Goal: Information Seeking & Learning: Check status

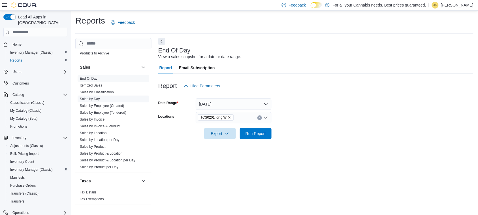
scroll to position [385, 0]
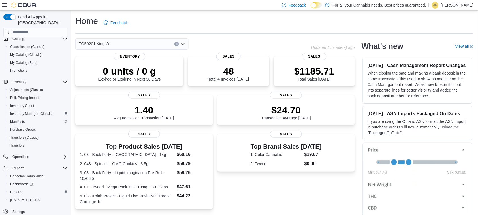
scroll to position [56, 0]
click at [28, 188] on div "Reports" at bounding box center [37, 191] width 59 height 7
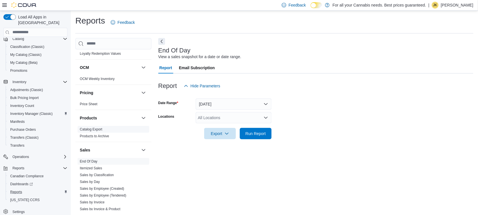
scroll to position [347, 0]
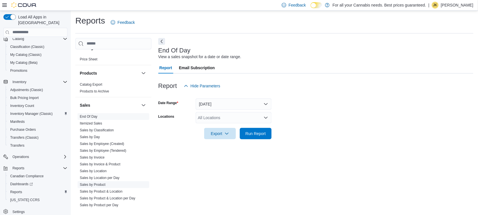
click at [99, 182] on span "Sales by Product" at bounding box center [114, 184] width 72 height 7
click at [99, 183] on link "Sales by Product" at bounding box center [93, 184] width 26 height 4
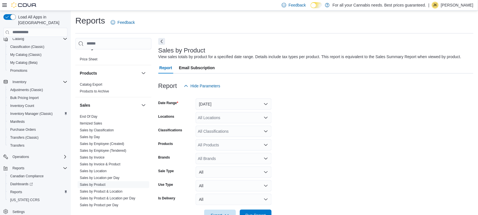
scroll to position [13, 0]
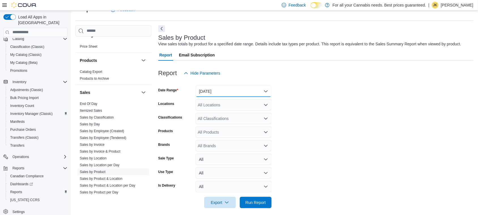
click at [221, 95] on button "Yesterday" at bounding box center [234, 91] width 76 height 11
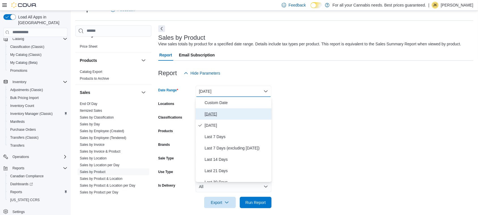
click at [219, 111] on span "Today" at bounding box center [237, 113] width 65 height 7
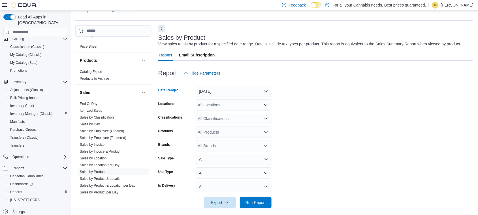
click at [238, 103] on div "All Locations" at bounding box center [234, 104] width 76 height 11
type input "***"
click at [243, 115] on div "TCS0201 King W" at bounding box center [233, 115] width 69 height 6
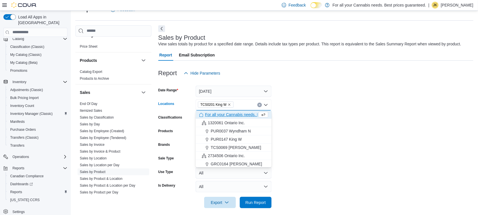
click at [385, 127] on form "Date Range Today Locations TCS0201 King W Combo box. Selected. TCS0201 King W. …" at bounding box center [315, 143] width 315 height 129
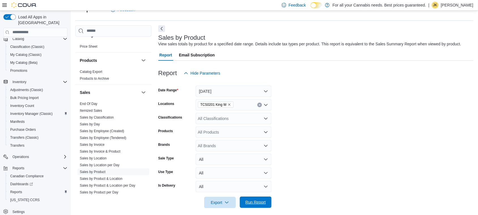
click at [251, 203] on span "Run Report" at bounding box center [256, 202] width 20 height 6
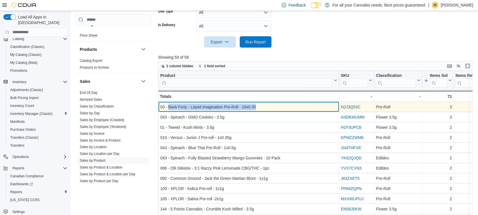
drag, startPoint x: 265, startPoint y: 108, endPoint x: 169, endPoint y: 105, distance: 96.3
click at [169, 105] on div "03 - Back Forty - Liquid Imagination Pre-Roll - 10x0.35" at bounding box center [248, 106] width 177 height 7
copy div "Back Forty - Liquid Imagination Pre-Roll - 10x0.35"
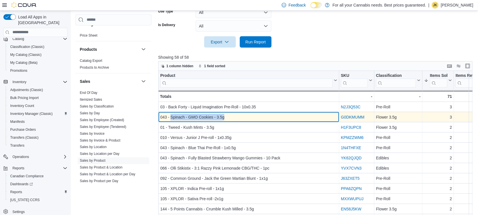
drag, startPoint x: 237, startPoint y: 119, endPoint x: 170, endPoint y: 118, distance: 66.8
click at [170, 118] on div "043 - Spinach - GMO Cookies - 3.5g" at bounding box center [248, 117] width 177 height 7
copy div "Spinach - GMO Cookies - 3.5g"
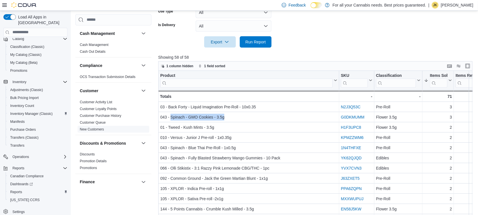
click at [95, 127] on link "New Customers" at bounding box center [92, 129] width 24 height 4
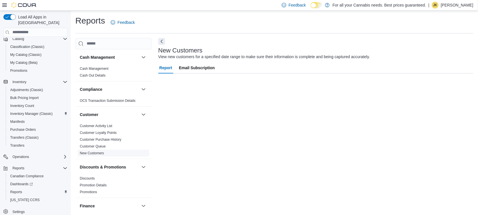
scroll to position [0, 0]
